Goal: Register for event/course

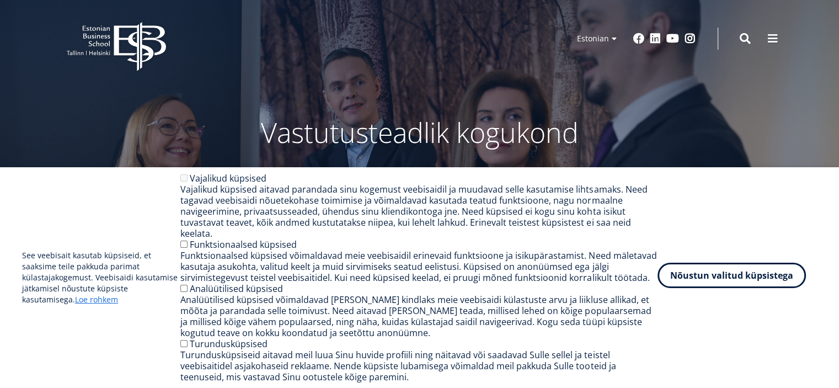
click at [765, 278] on button "Nõustun valitud küpsistega" at bounding box center [731, 275] width 148 height 25
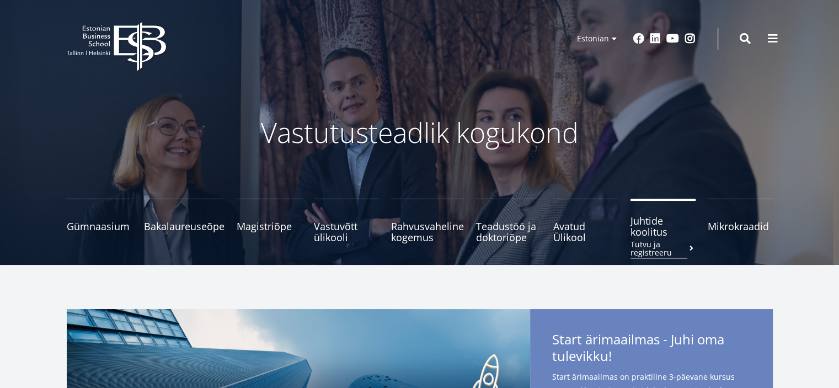
click at [649, 228] on span "Juhtide koolitus Tutvu ja registreeru" at bounding box center [662, 226] width 65 height 22
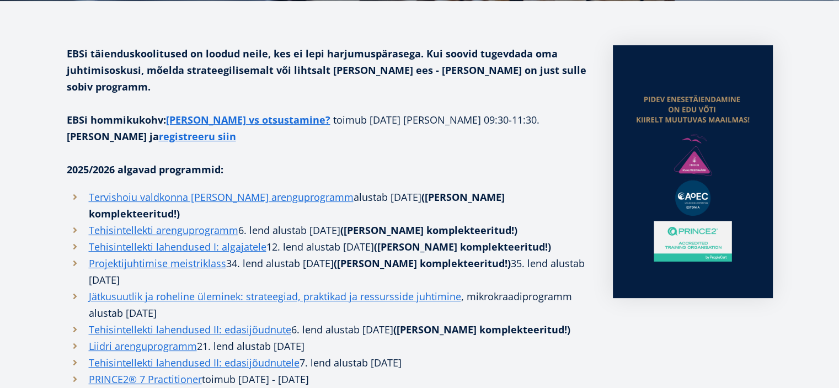
scroll to position [267, 0]
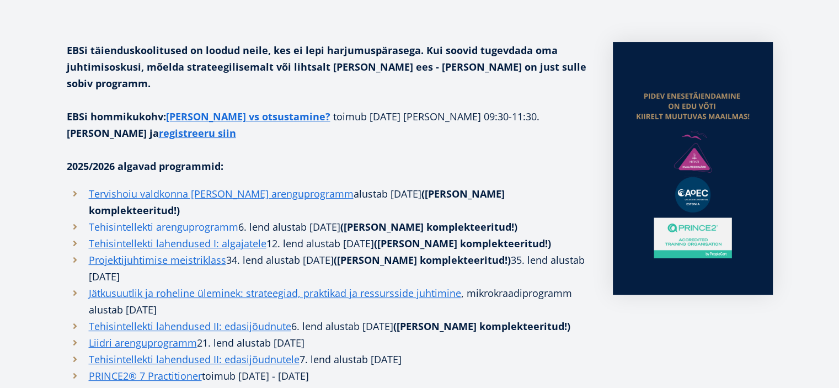
click at [202, 218] on link "Tehisintellekti arenguprogramm" at bounding box center [163, 226] width 149 height 17
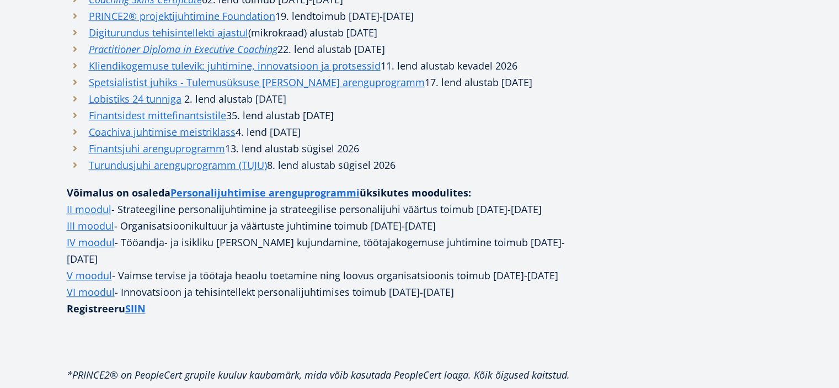
scroll to position [710, 0]
click at [261, 184] on link "Personalijuhtimise arenguprogrammi" at bounding box center [264, 192] width 189 height 17
